Goal: Navigation & Orientation: Go to known website

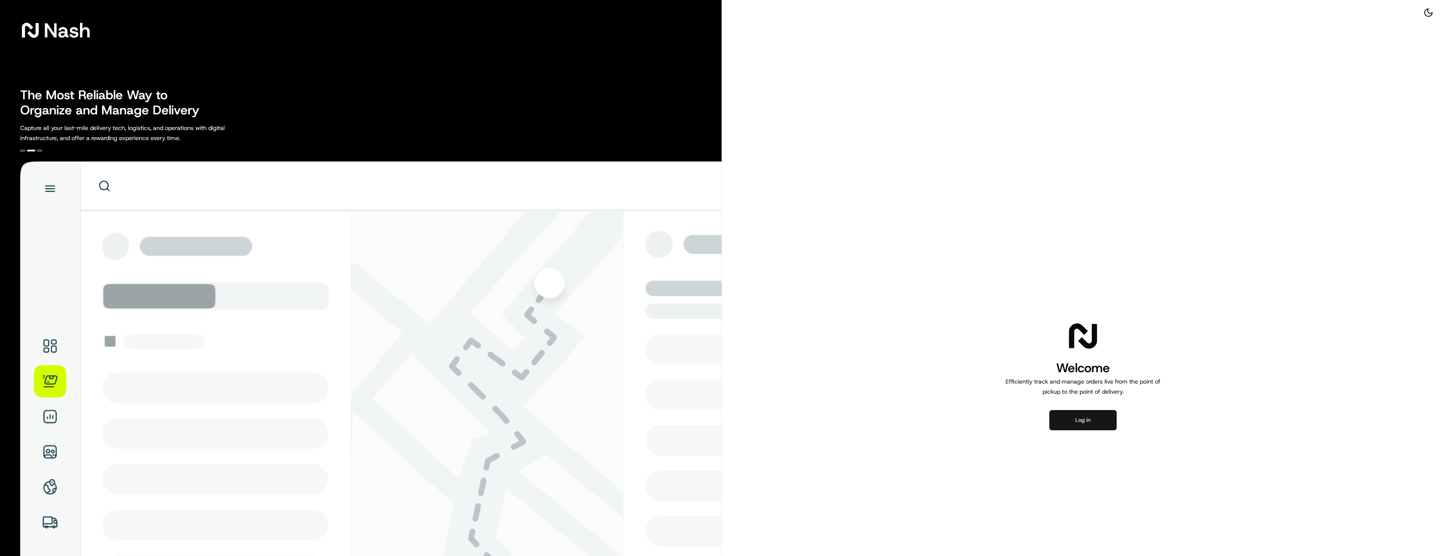
click at [1082, 424] on button "Log in" at bounding box center [1083, 420] width 67 height 20
